Goal: Information Seeking & Learning: Find specific fact

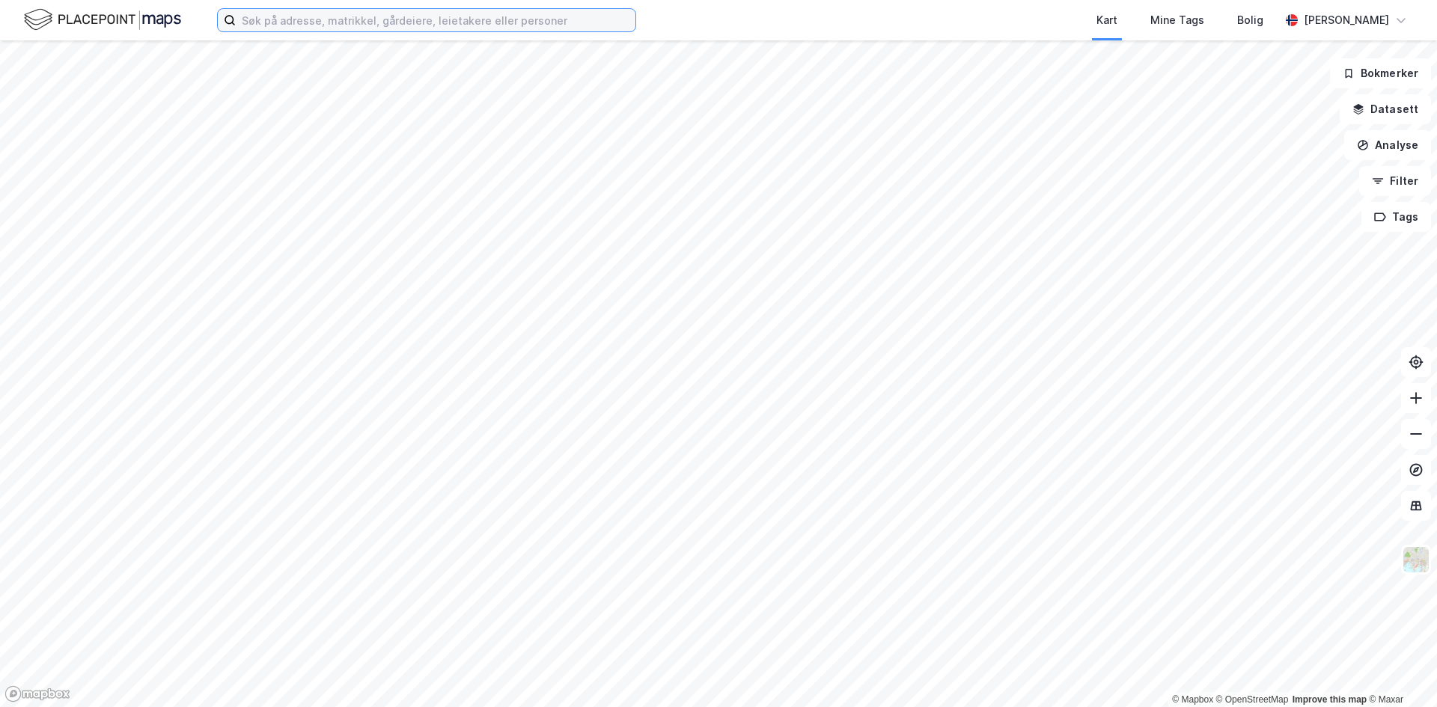
click at [523, 22] on input at bounding box center [436, 20] width 400 height 22
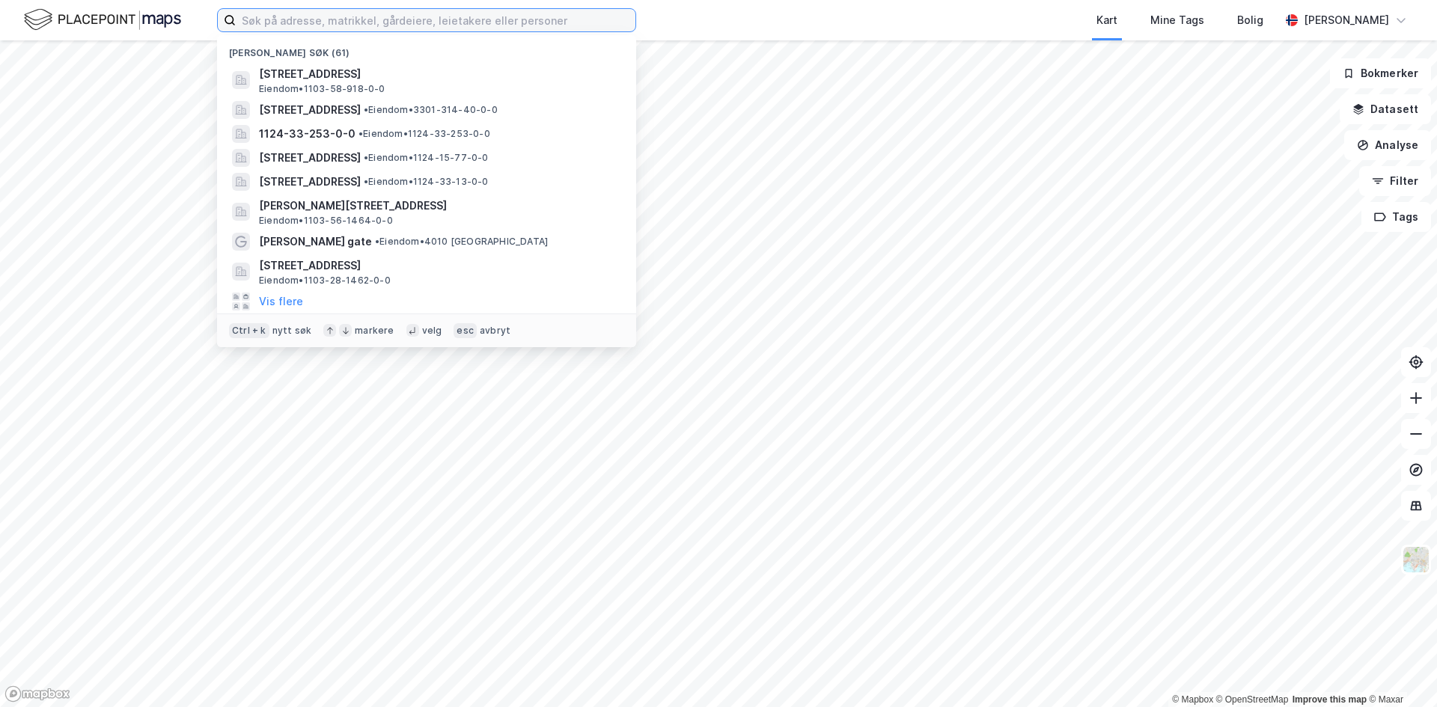
click at [310, 16] on input at bounding box center [436, 20] width 400 height 22
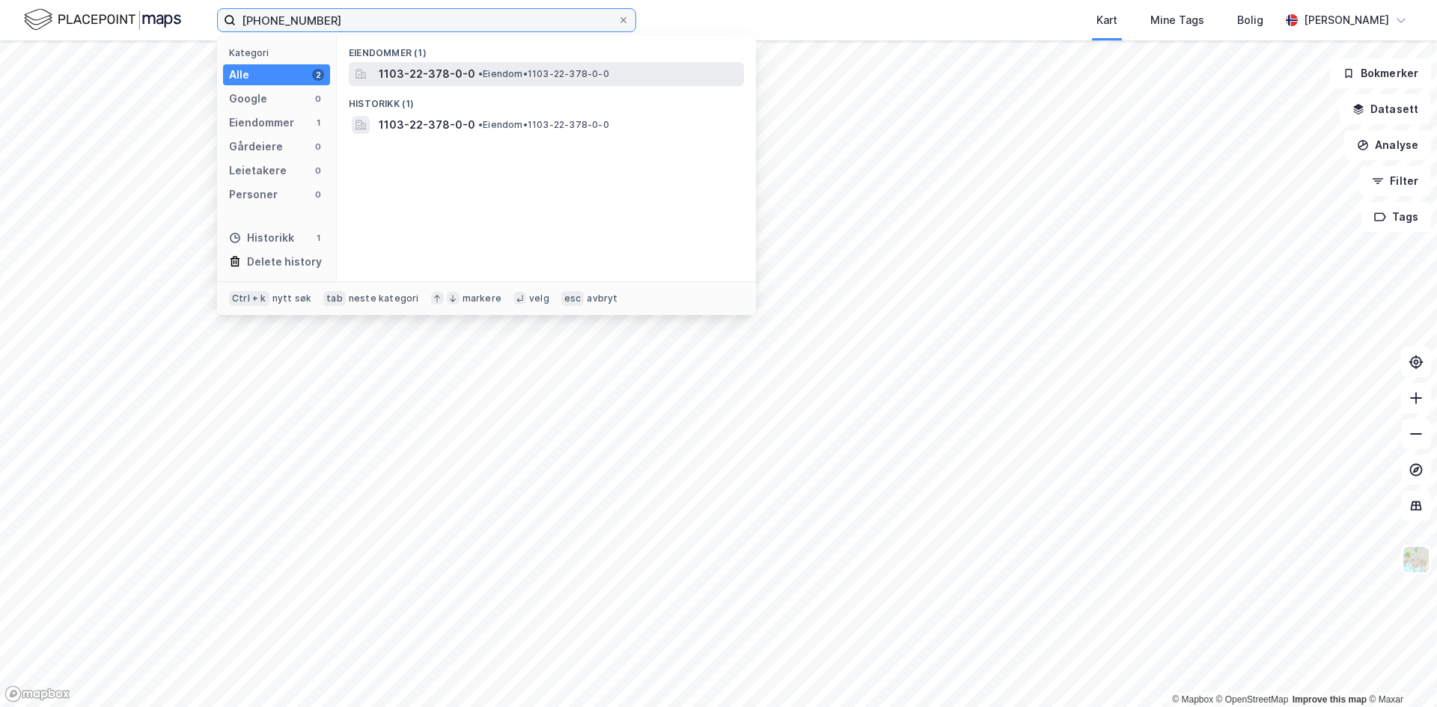
type input "[PHONE_NUMBER]"
click at [445, 77] on span "1103-22-378-0-0" at bounding box center [427, 74] width 97 height 18
